Goal: Information Seeking & Learning: Learn about a topic

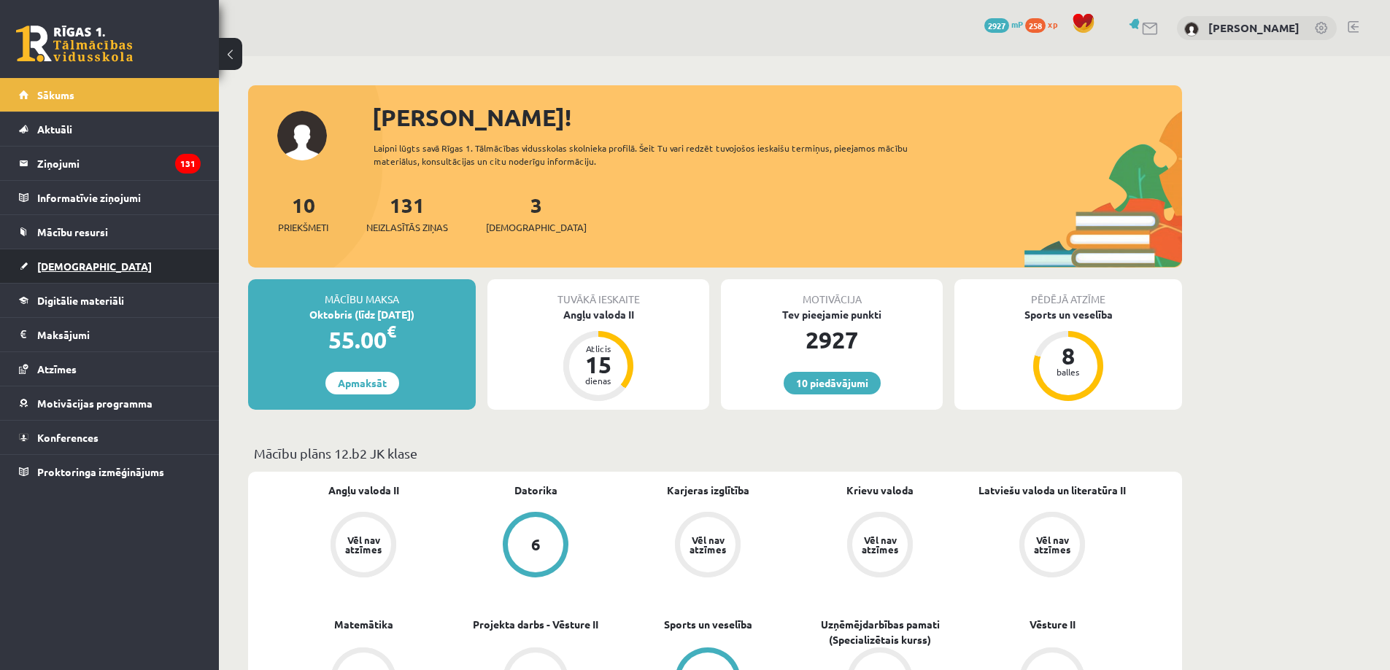
click at [107, 276] on link "[DEMOGRAPHIC_DATA]" at bounding box center [110, 266] width 182 height 34
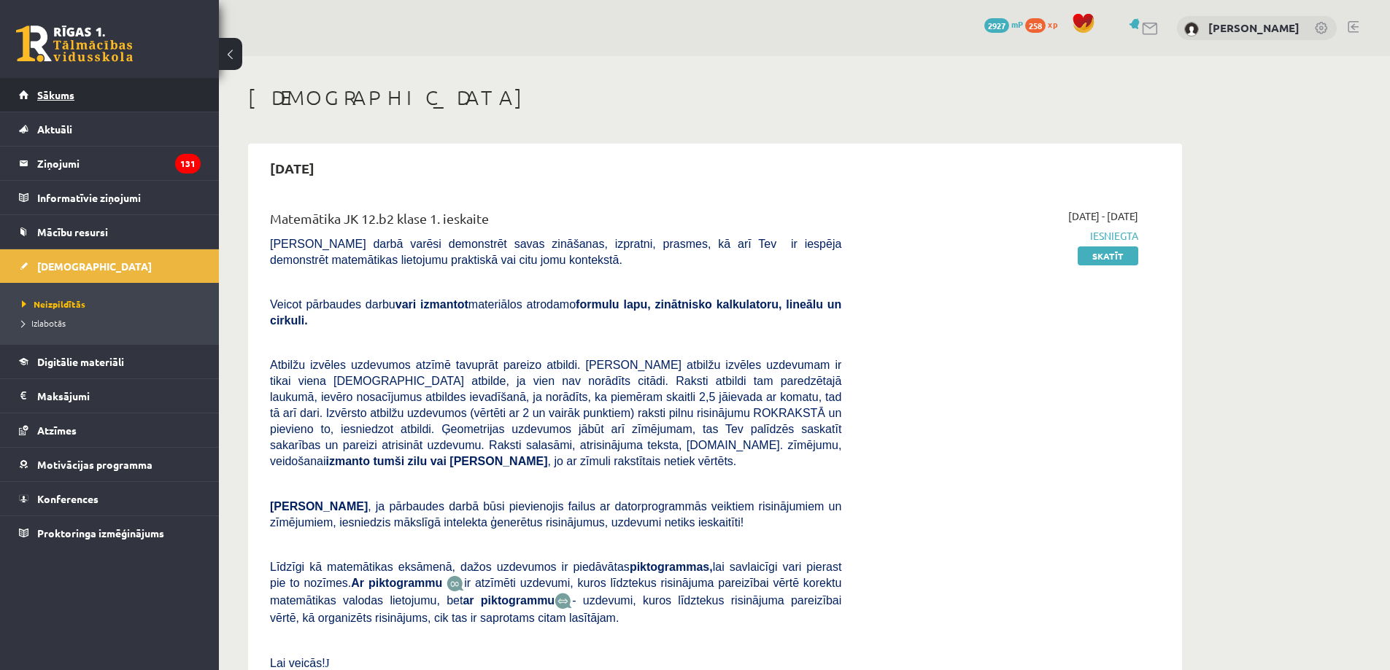
click at [86, 82] on link "Sākums" at bounding box center [110, 95] width 182 height 34
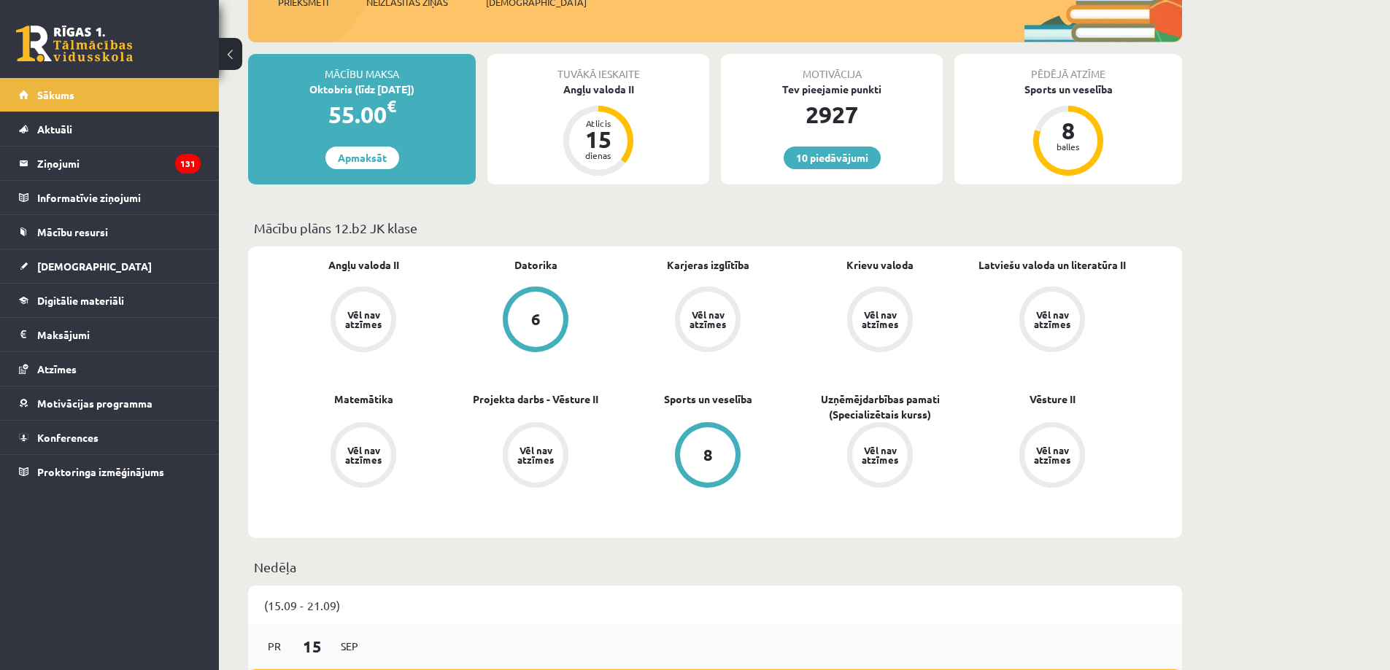
scroll to position [438, 0]
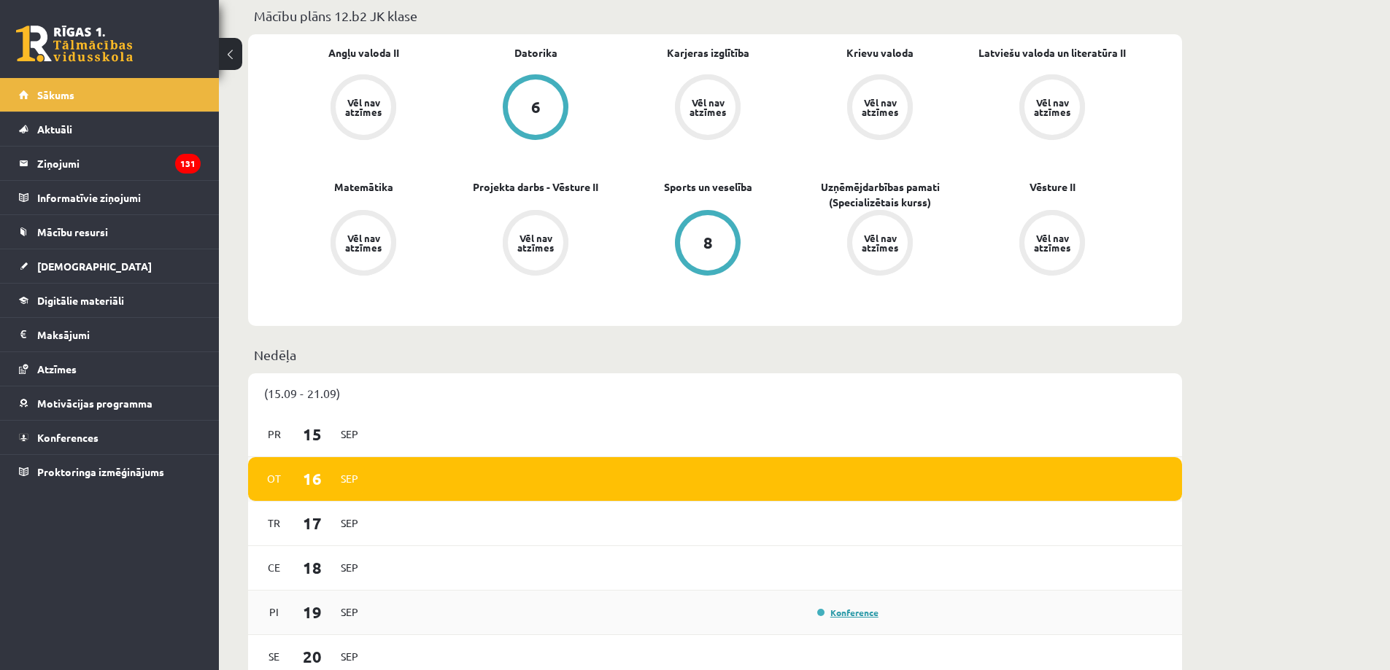
click at [855, 613] on link "Konference" at bounding box center [847, 613] width 61 height 12
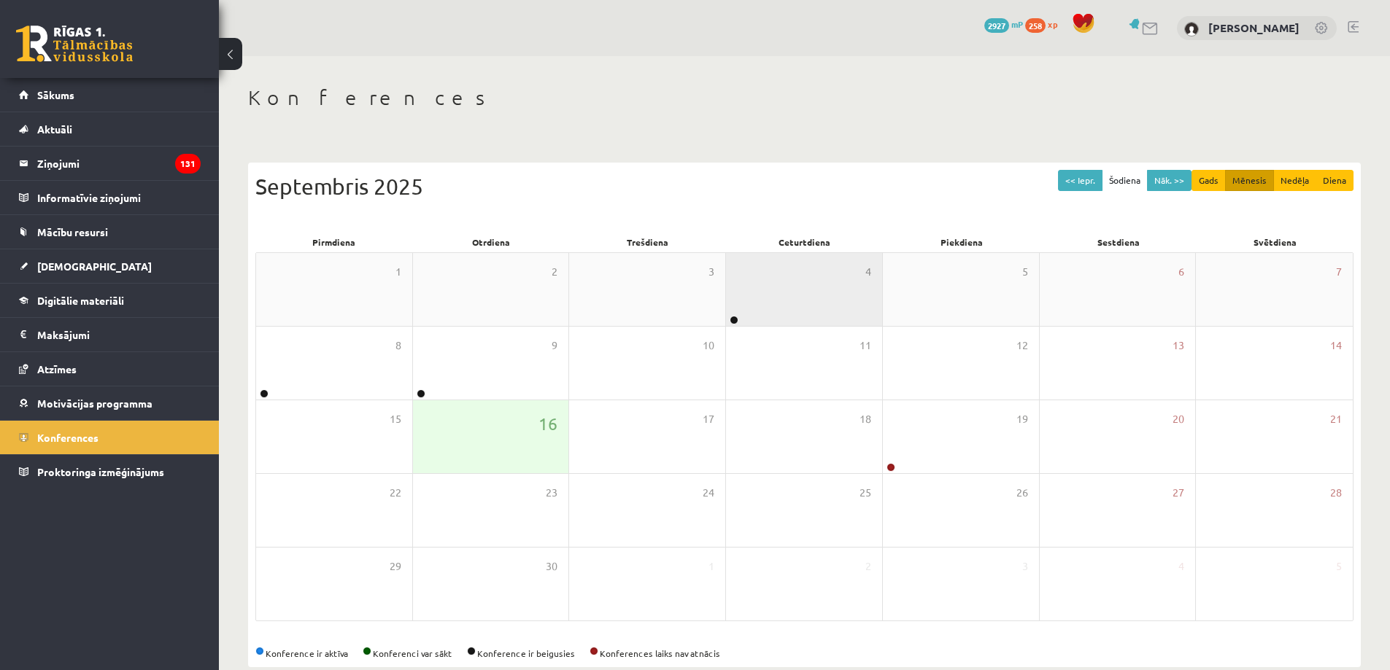
drag, startPoint x: 856, startPoint y: 599, endPoint x: 737, endPoint y: 320, distance: 303.0
click at [737, 320] on link at bounding box center [734, 320] width 9 height 9
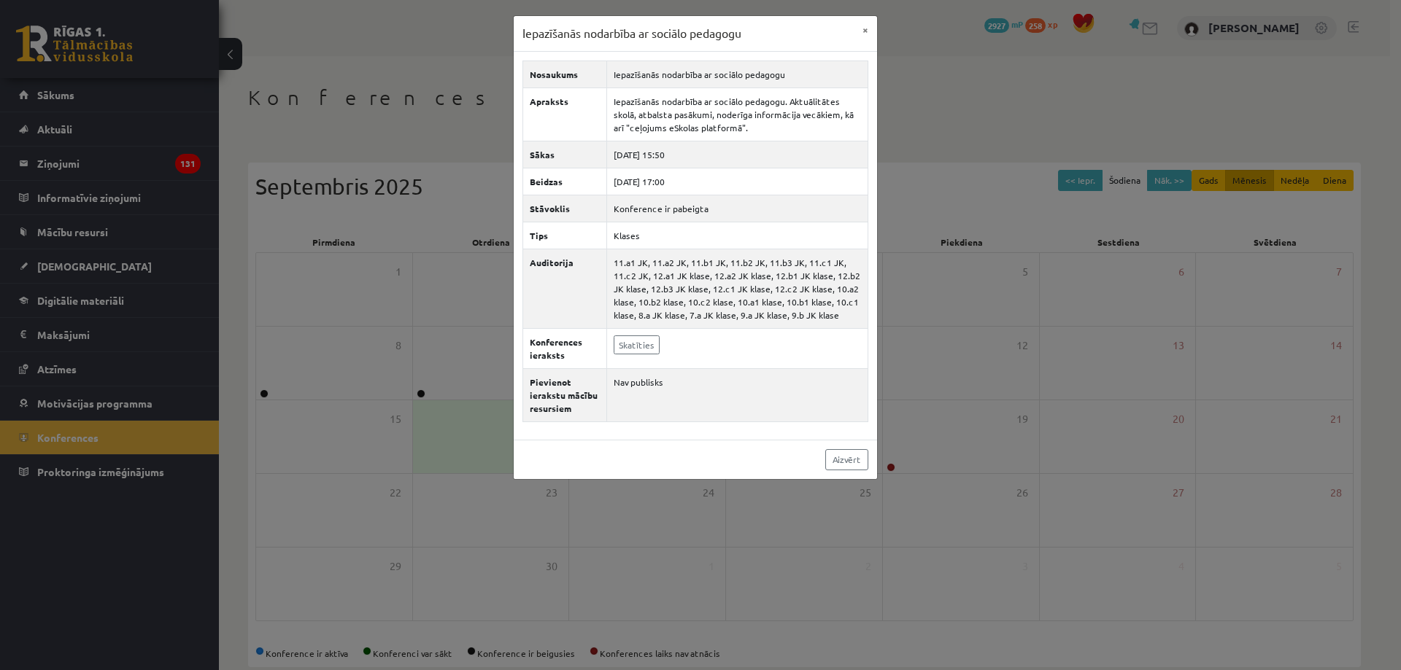
click at [967, 303] on div "Iepazīšanās nodarbība ar sociālo pedagogu × Nosaukums Iepazīšanās nodarbība ar …" at bounding box center [700, 335] width 1401 height 670
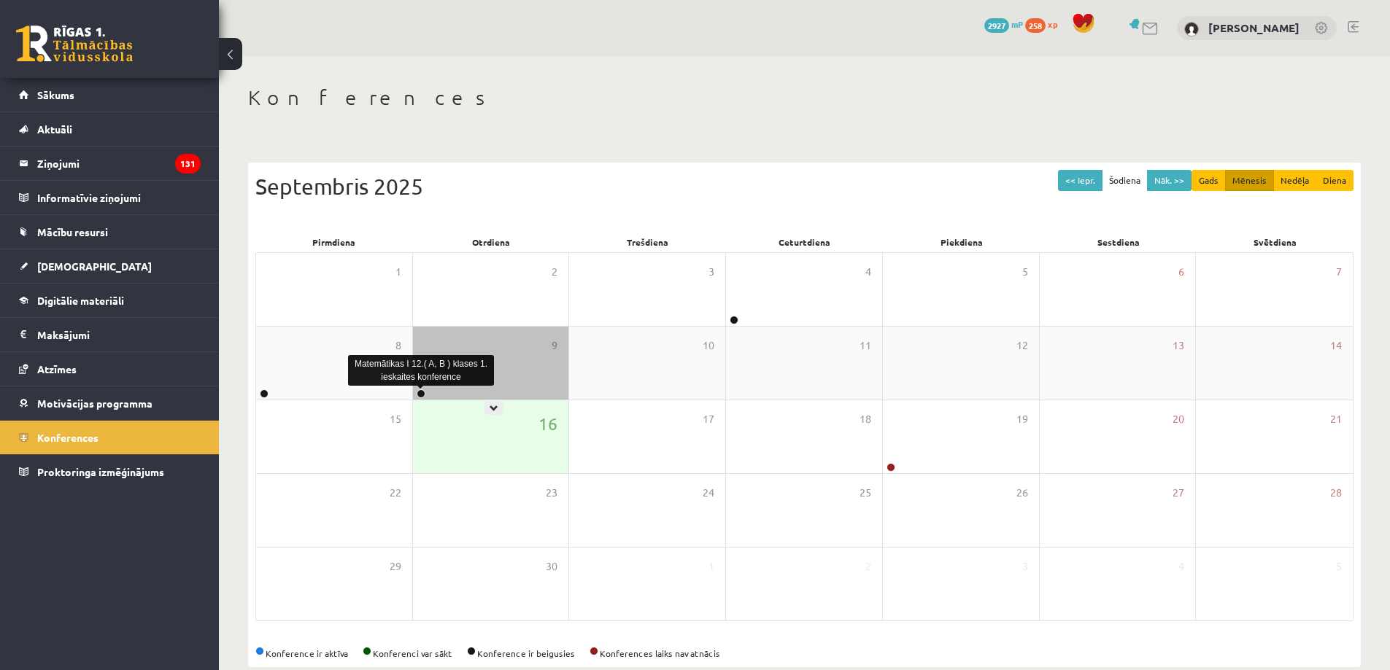
click at [422, 391] on link at bounding box center [421, 394] width 9 height 9
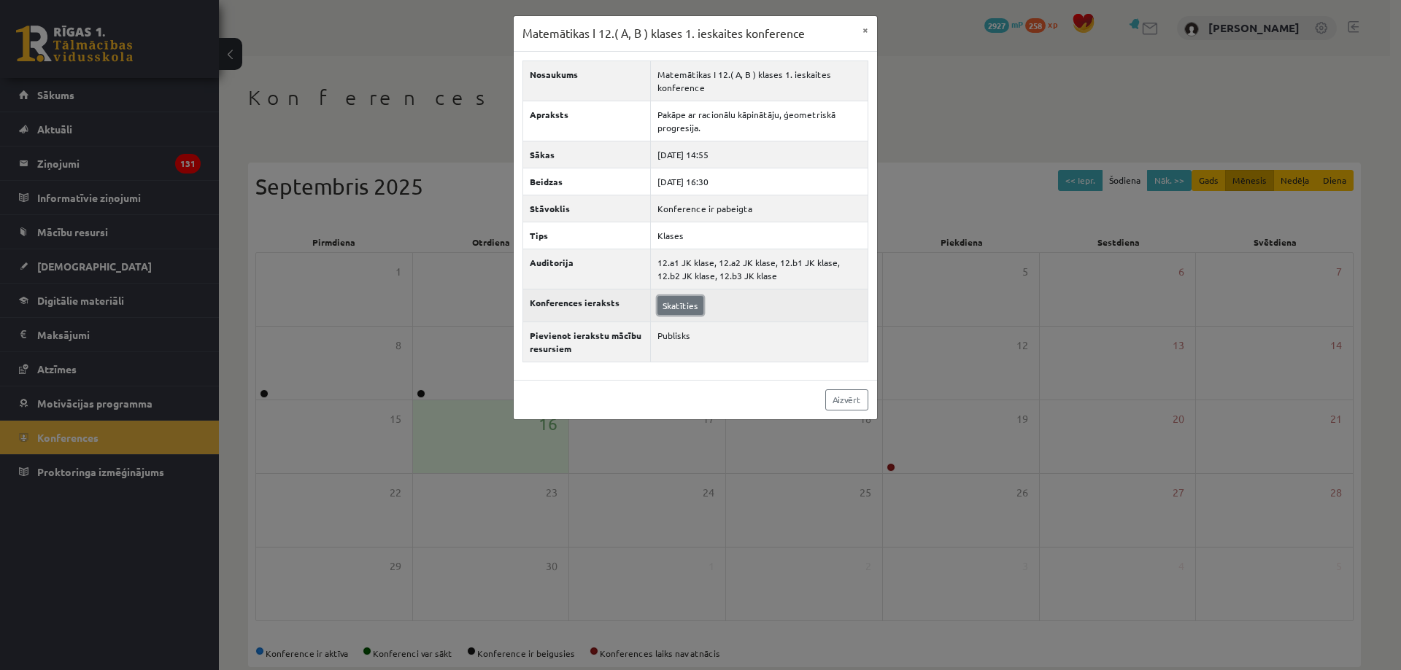
click at [690, 308] on link "Skatīties" at bounding box center [680, 305] width 46 height 19
